Goal: Use online tool/utility

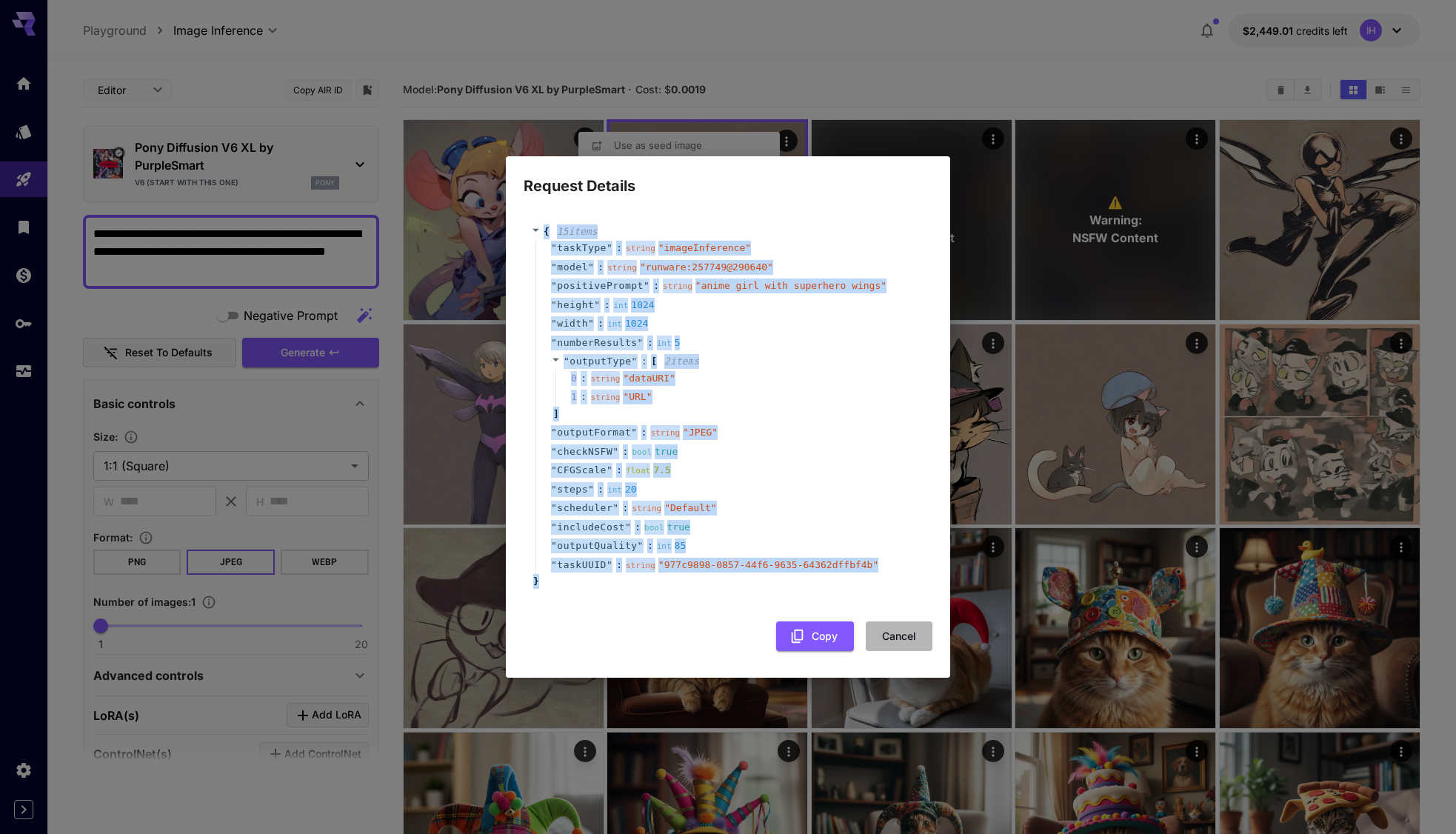
drag, startPoint x: 903, startPoint y: 638, endPoint x: 786, endPoint y: 488, distance: 190.2
click at [903, 637] on button "Cancel" at bounding box center [899, 637] width 67 height 31
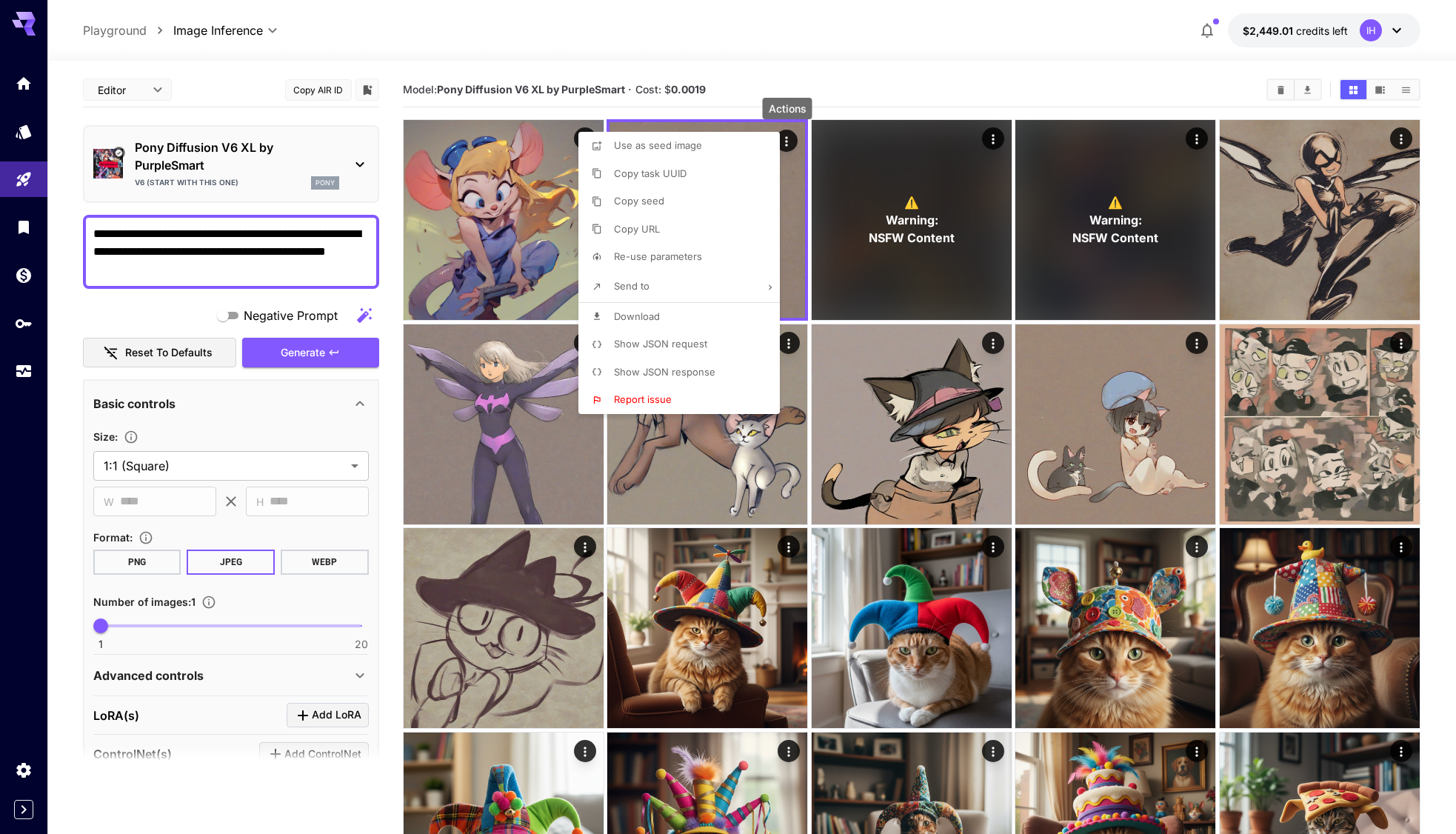
click at [699, 363] on li "Show JSON response" at bounding box center [684, 372] width 210 height 28
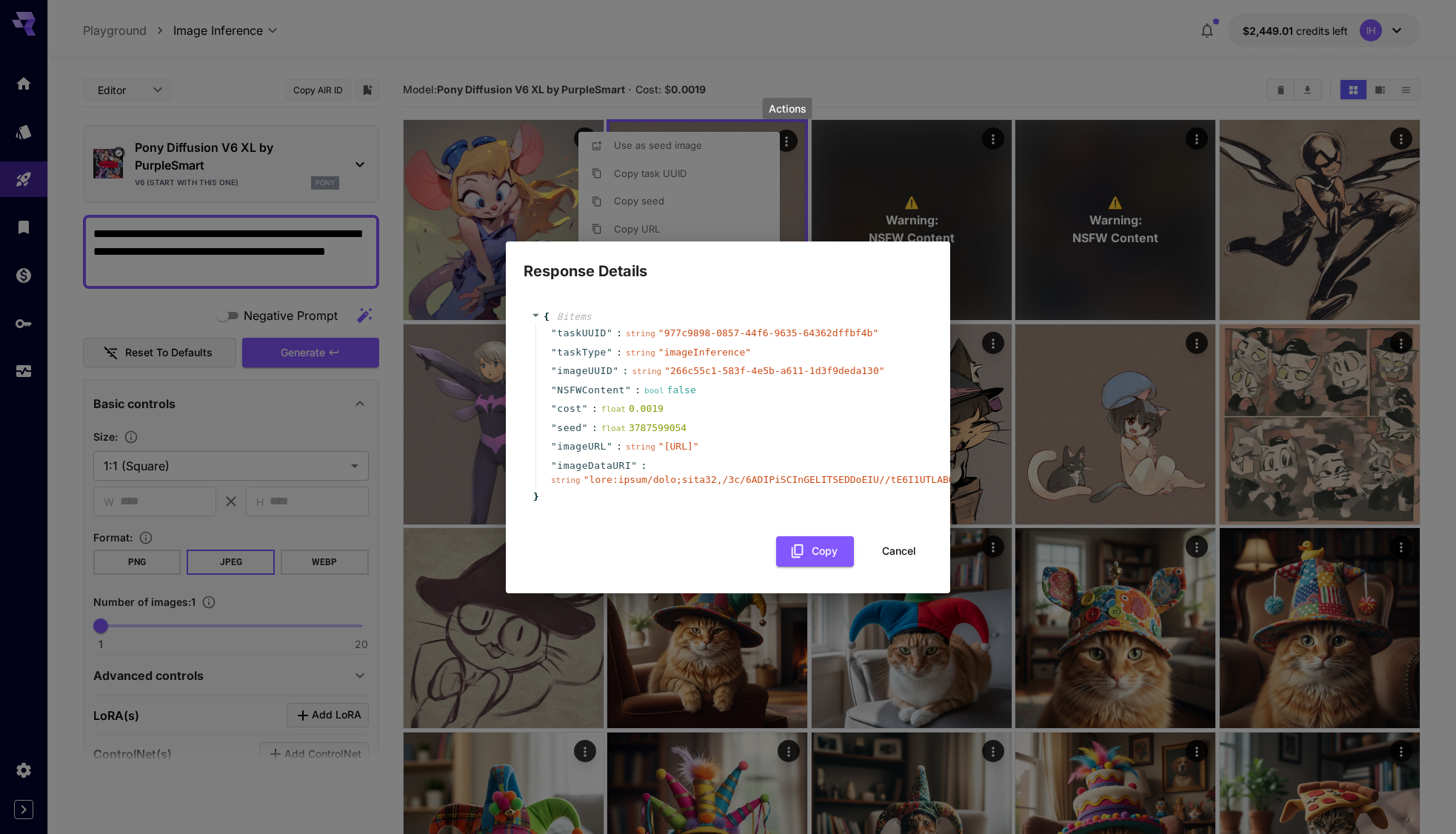
click at [664, 420] on div "float 3787599054" at bounding box center [644, 427] width 85 height 15
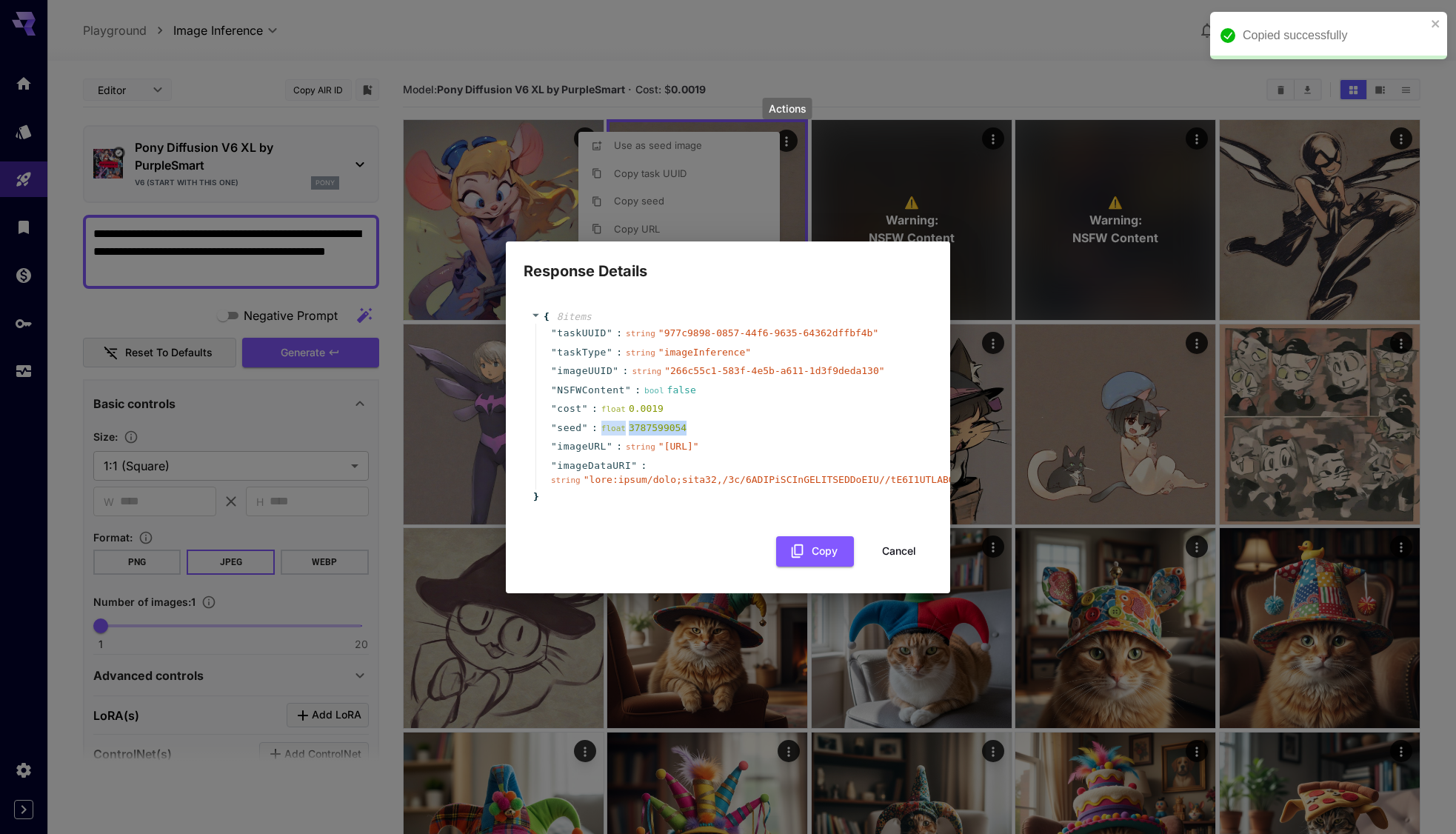
click at [664, 420] on div "float 3787599054" at bounding box center [644, 427] width 85 height 15
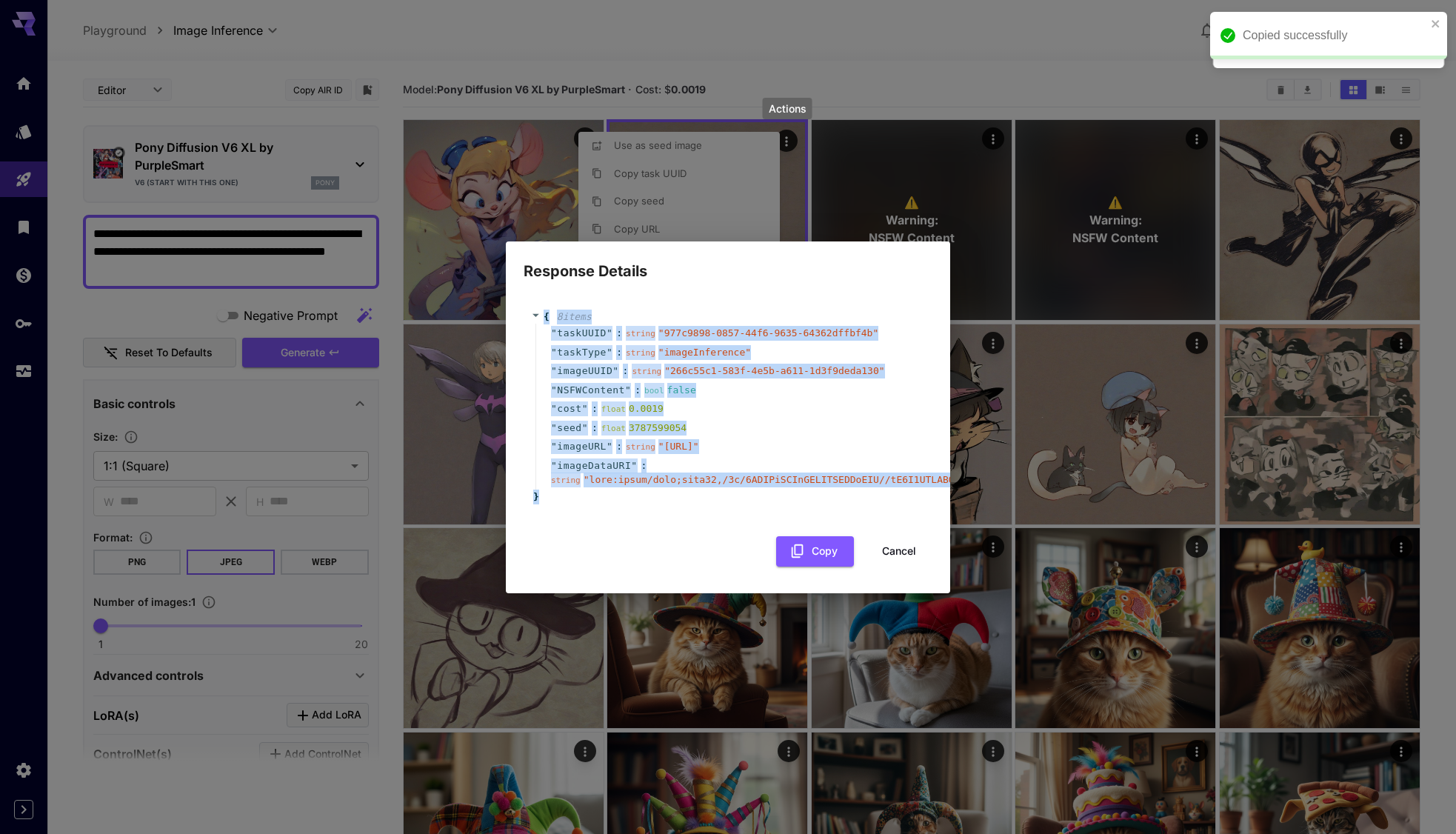
drag, startPoint x: 544, startPoint y: 302, endPoint x: 554, endPoint y: 532, distance: 230.2
click at [554, 519] on div "{ 8 item s " taskUUID " : string " 977c9898-0857-44f6-9635-64362dffbf4b " " tas…" at bounding box center [728, 407] width 409 height 225
copy div "{ 8 item s " taskUUID " : string " 977c9898-0857-44f6-9635-64362dffbf4b " " tas…"
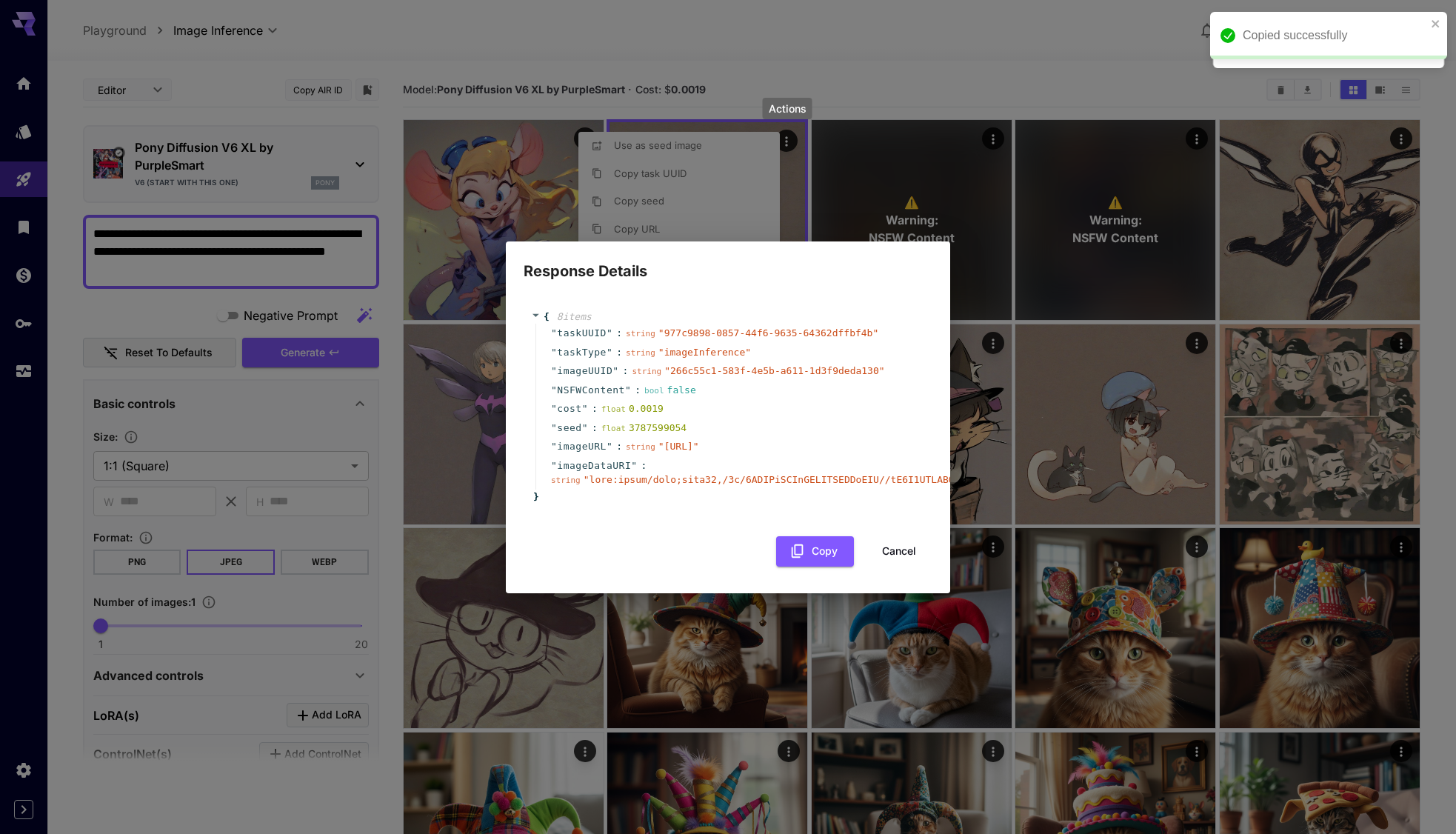
click at [642, 420] on div "float 3787599054" at bounding box center [644, 427] width 85 height 15
drag, startPoint x: 686, startPoint y: 413, endPoint x: 542, endPoint y: 440, distance: 146.5
click at [546, 419] on div "" seed " : float 3787599054" at bounding box center [730, 428] width 390 height 19
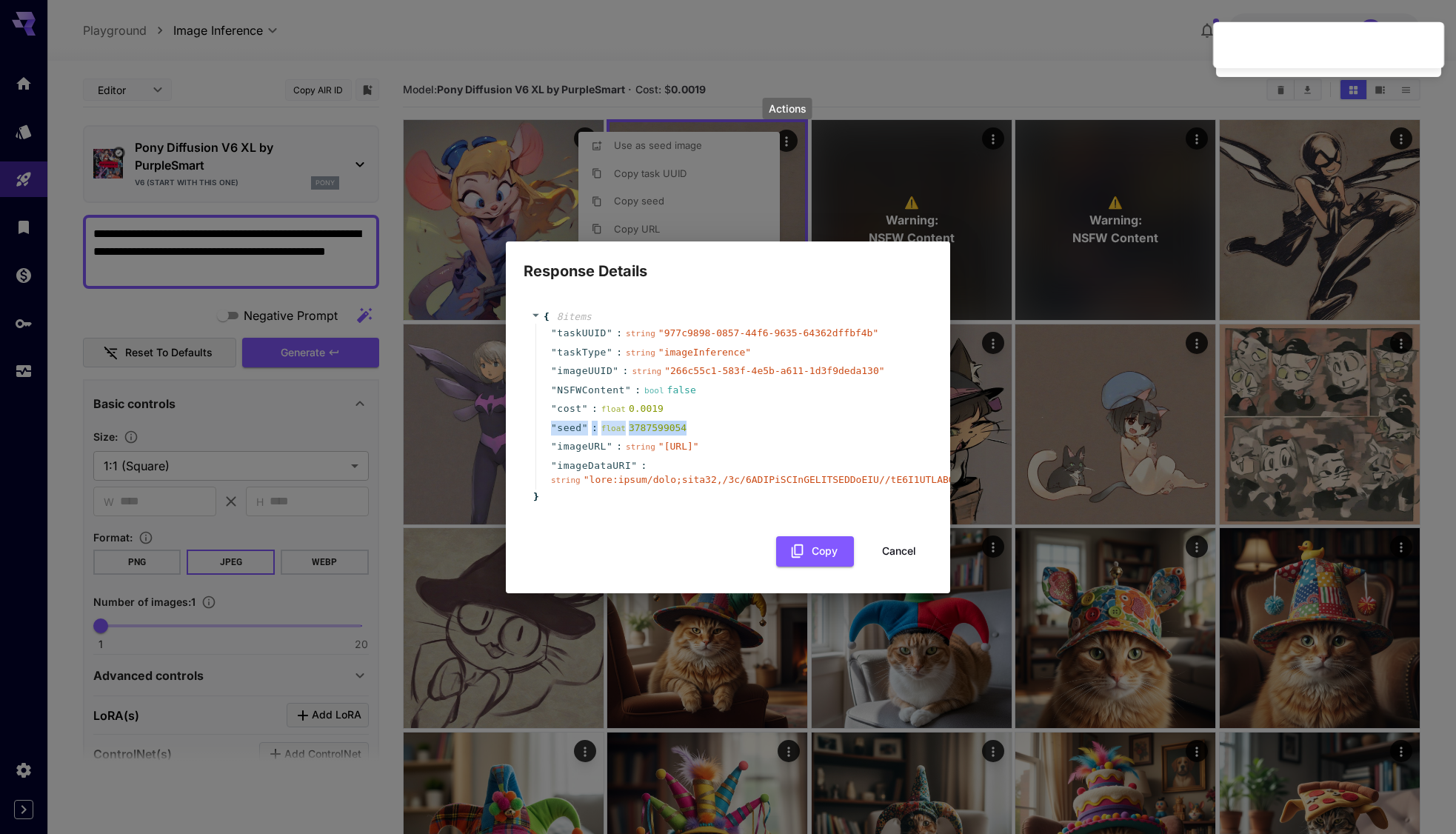
copy div "" seed " : float 3787599054"
